Goal: Check status

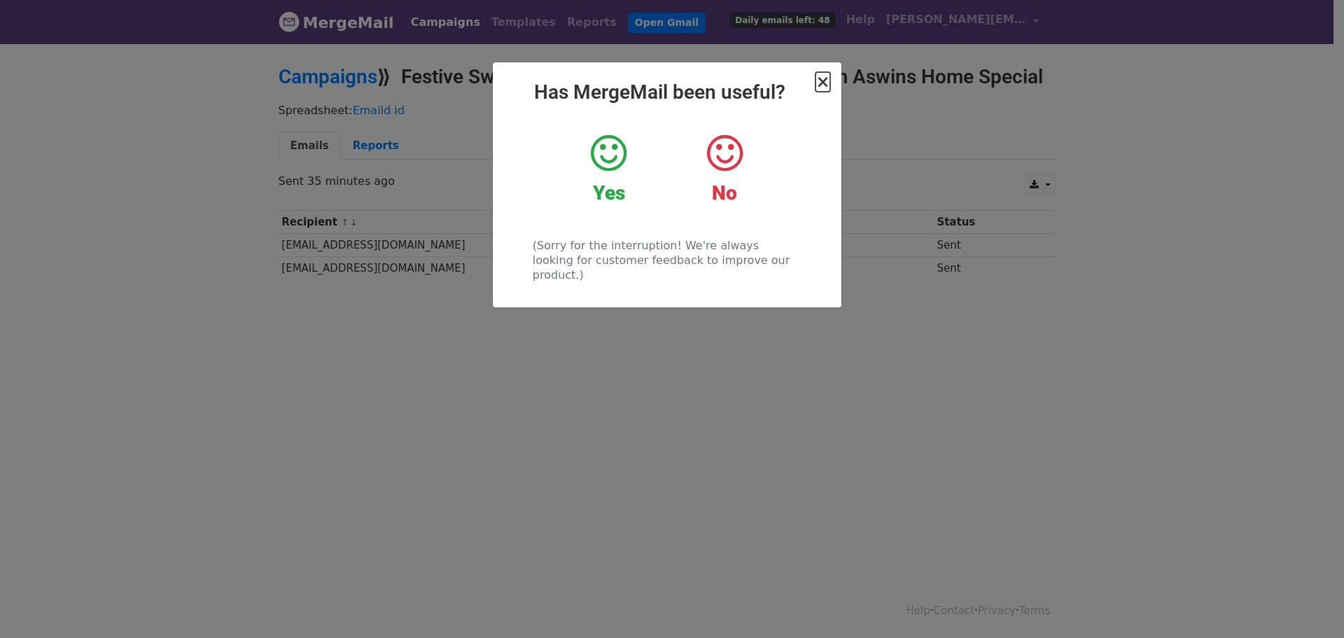
click at [819, 80] on span "×" at bounding box center [822, 82] width 14 height 20
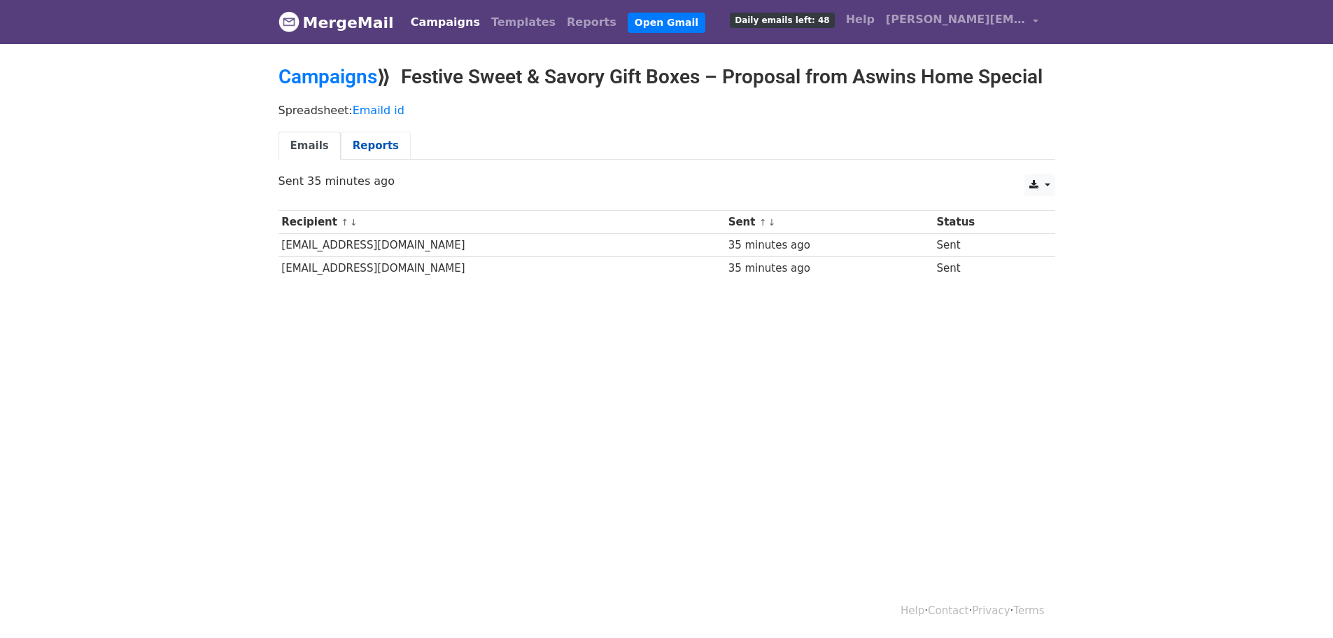
click at [360, 150] on link "Reports" at bounding box center [376, 146] width 70 height 29
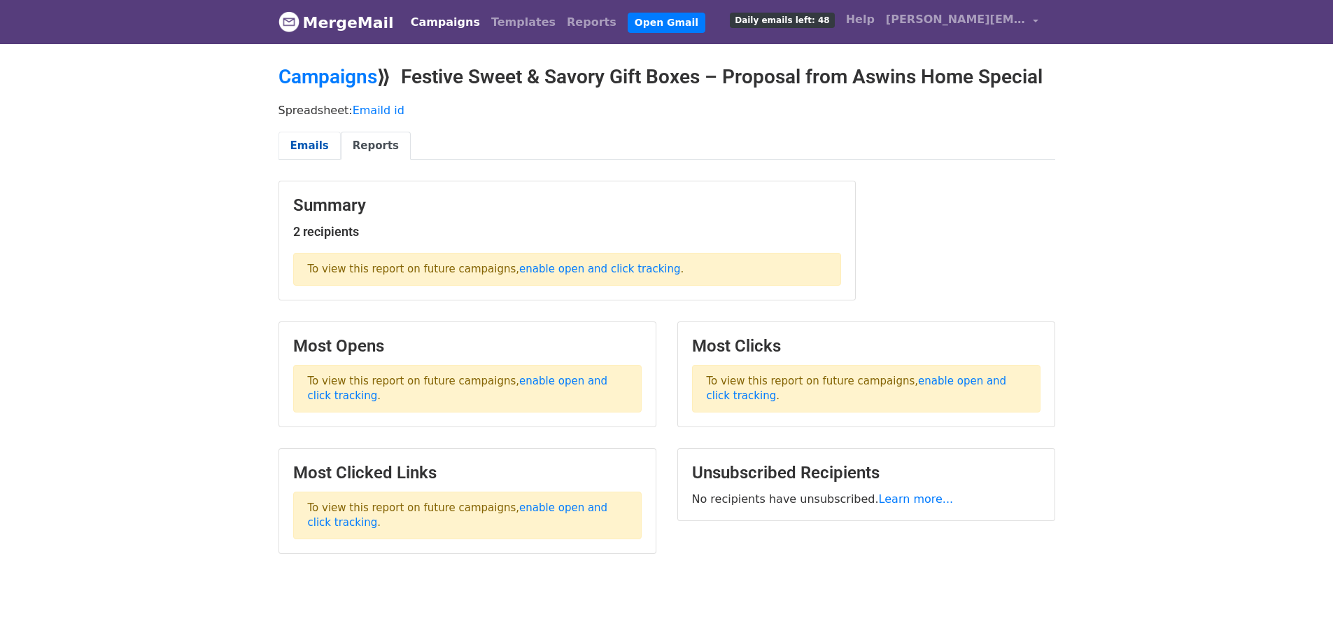
click at [316, 143] on link "Emails" at bounding box center [310, 146] width 62 height 29
